Goal: Task Accomplishment & Management: Manage account settings

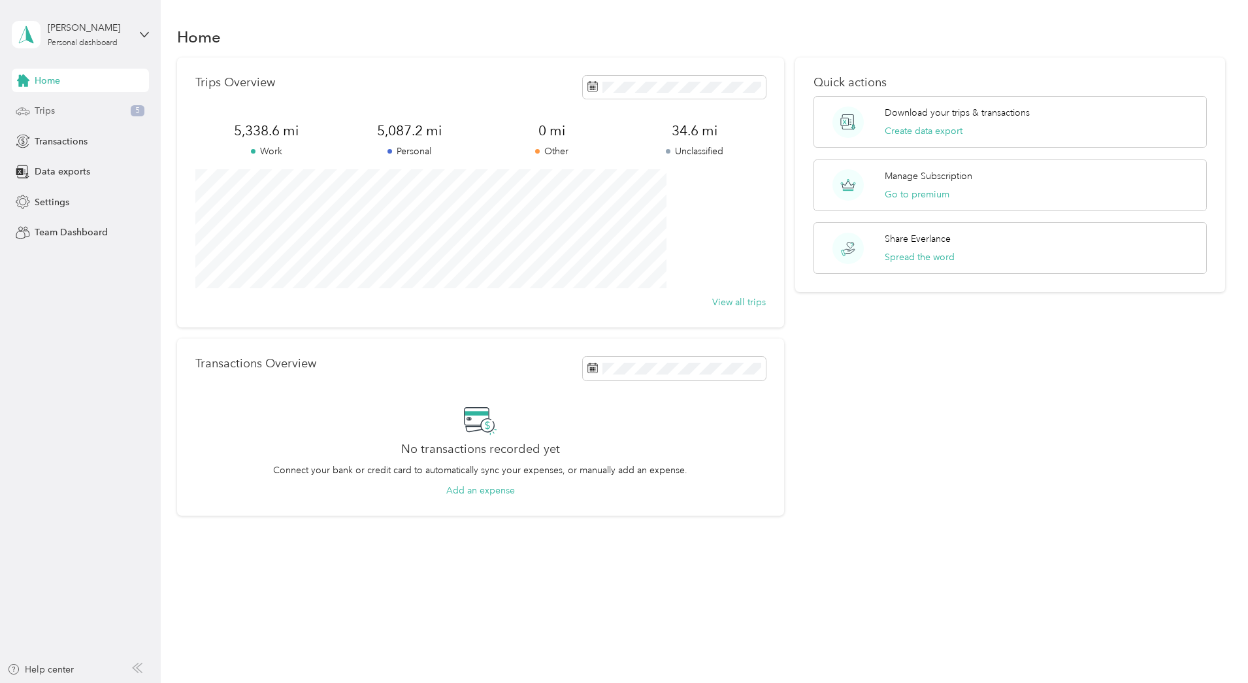
click at [51, 110] on span "Trips" at bounding box center [45, 111] width 20 height 14
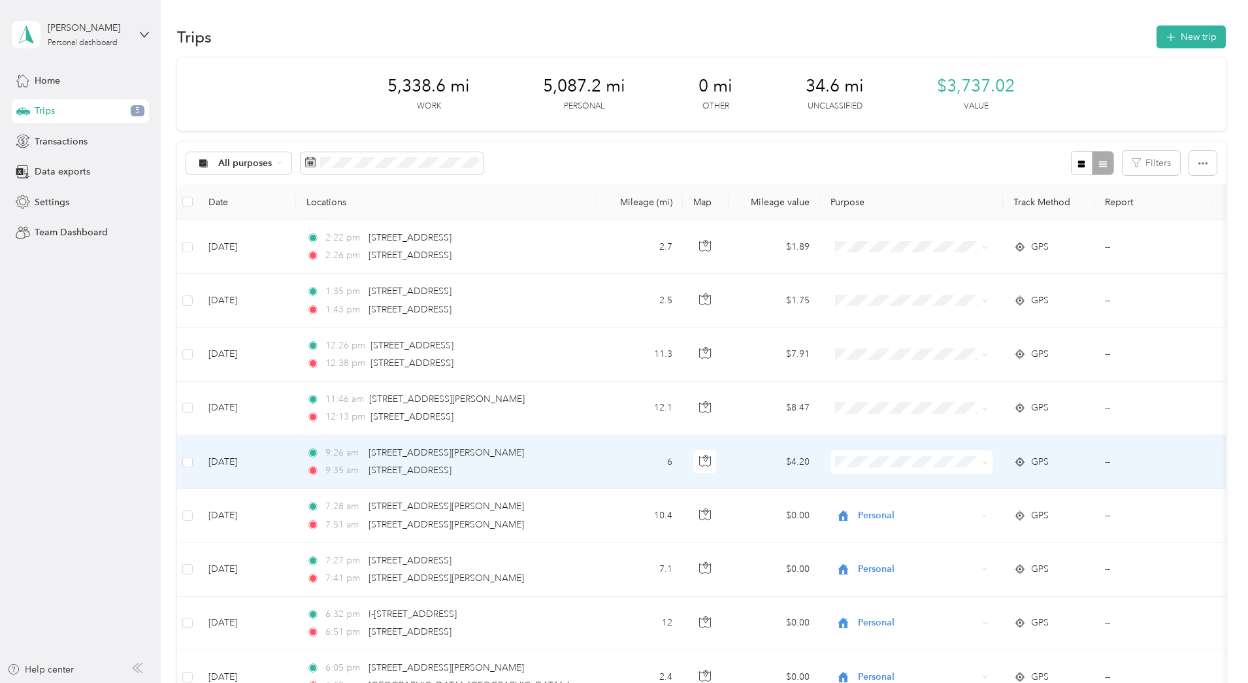
click at [966, 511] on span "Personal" at bounding box center [1010, 508] width 121 height 14
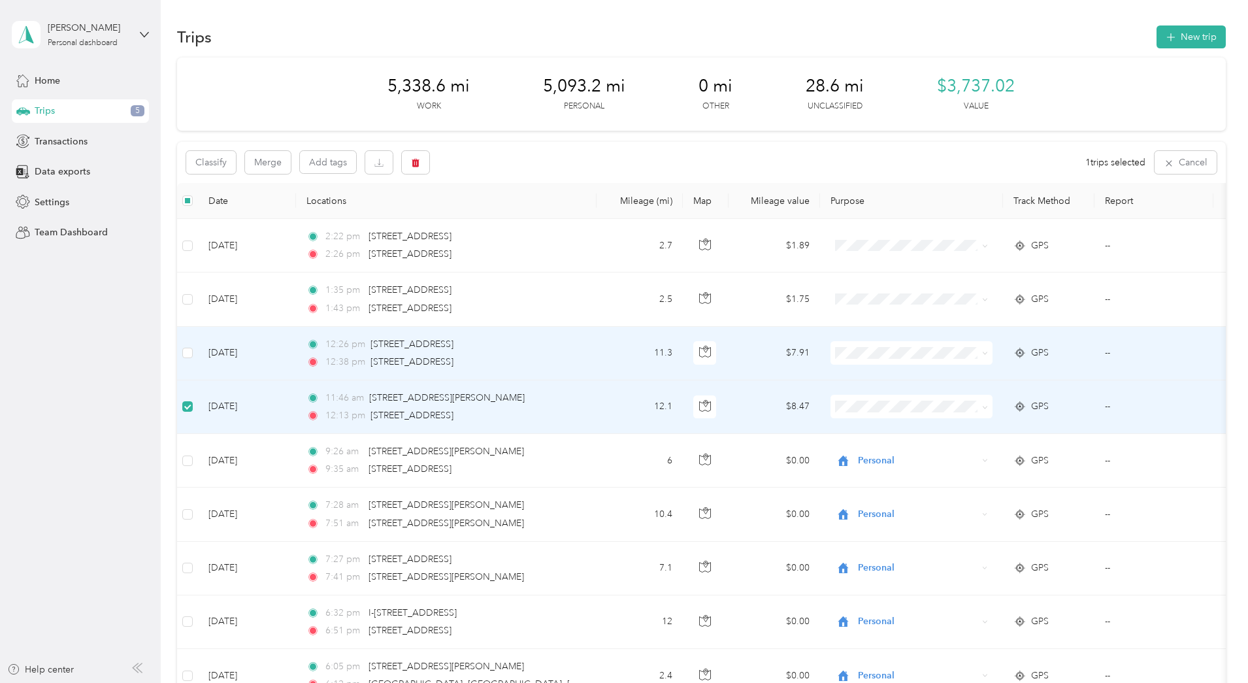
click at [198, 346] on td at bounding box center [187, 354] width 21 height 54
click at [236, 167] on button "Classify" at bounding box center [211, 162] width 50 height 23
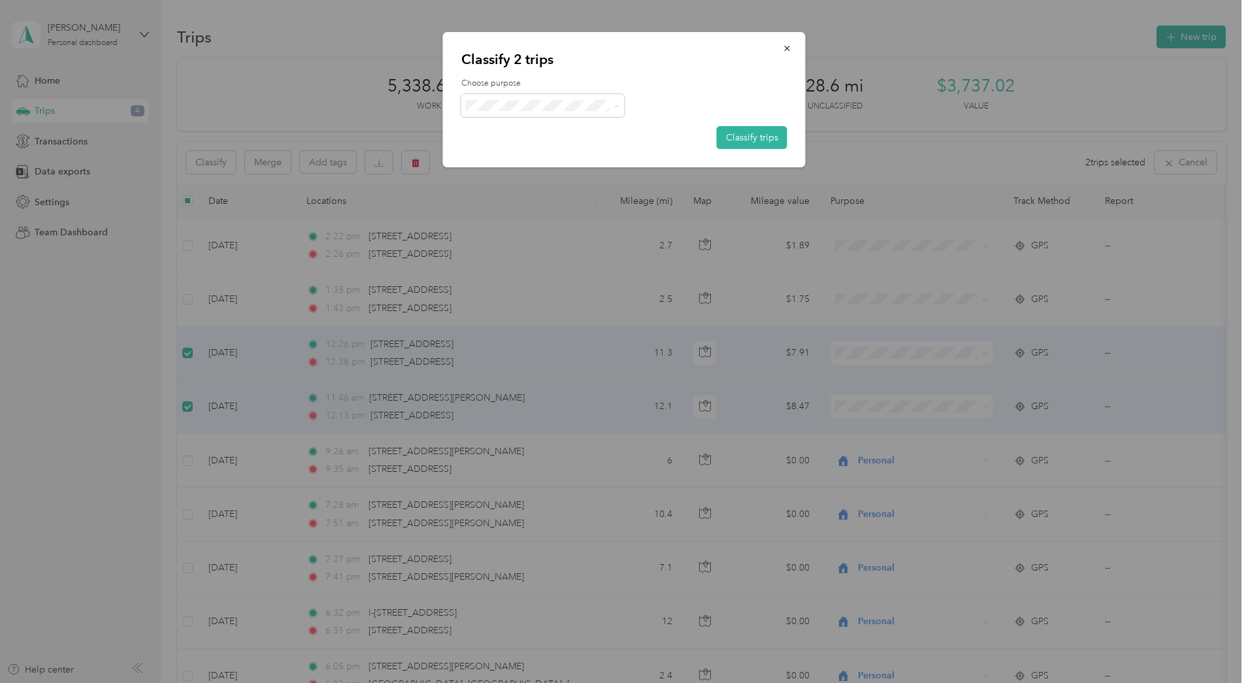
click at [533, 176] on span "Real Estate" at bounding box center [554, 176] width 122 height 14
click at [764, 138] on button "Classify trips" at bounding box center [752, 137] width 71 height 23
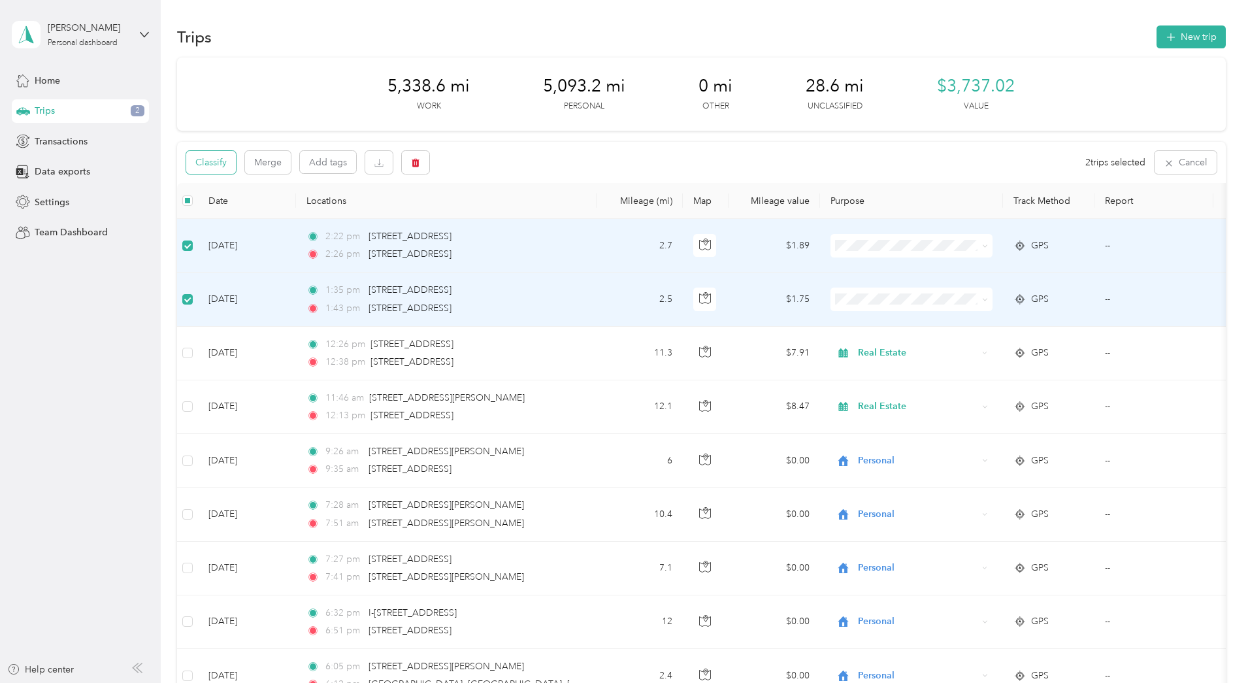
click at [236, 163] on button "Classify" at bounding box center [211, 162] width 50 height 23
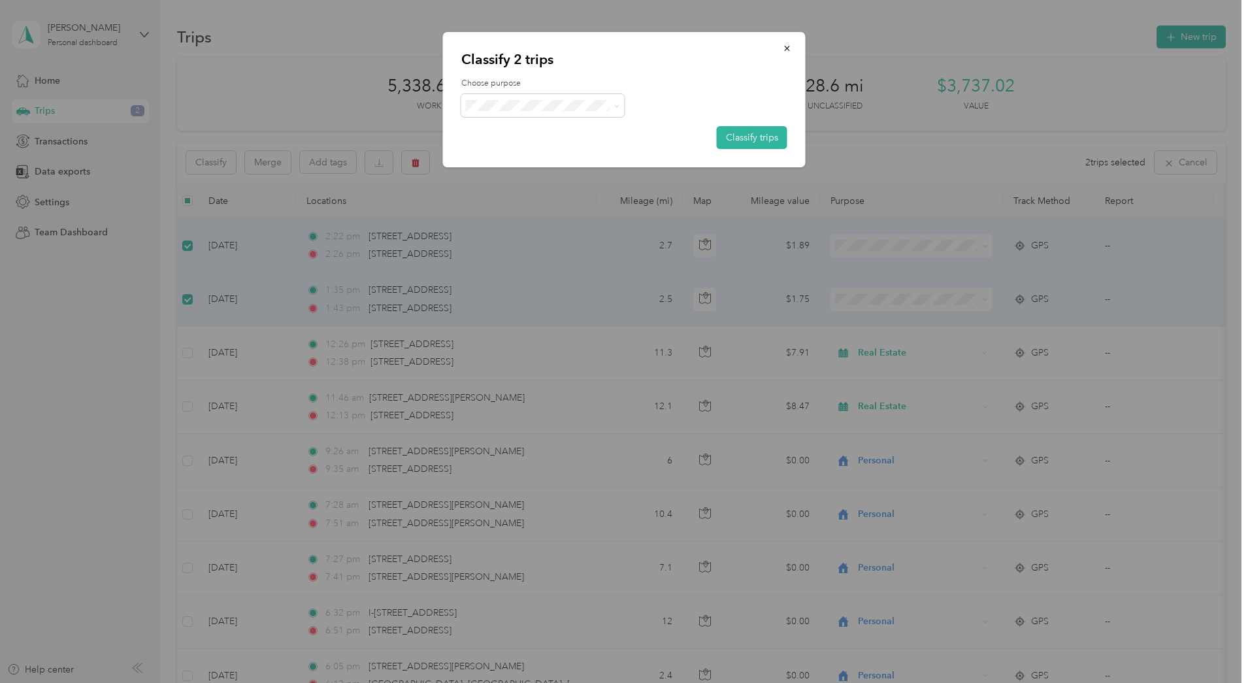
click at [503, 148] on span "Personal" at bounding box center [554, 148] width 122 height 14
click at [747, 133] on button "Classify trips" at bounding box center [752, 137] width 71 height 23
